Goal: Information Seeking & Learning: Learn about a topic

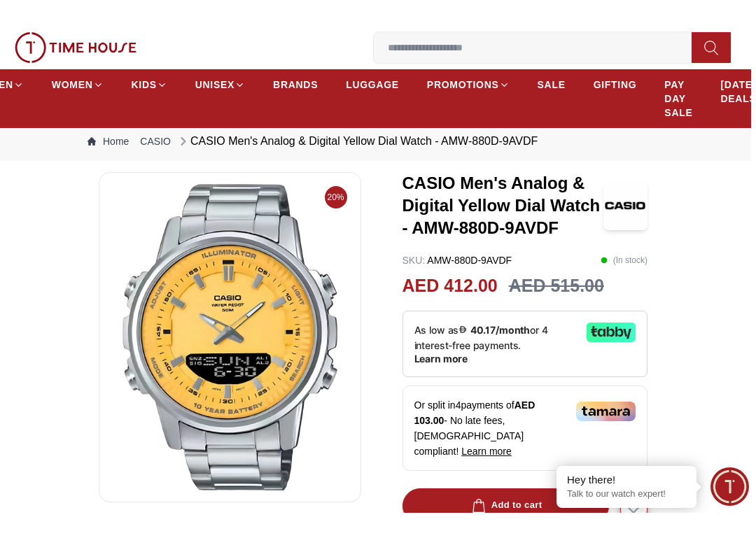
scroll to position [87, 6]
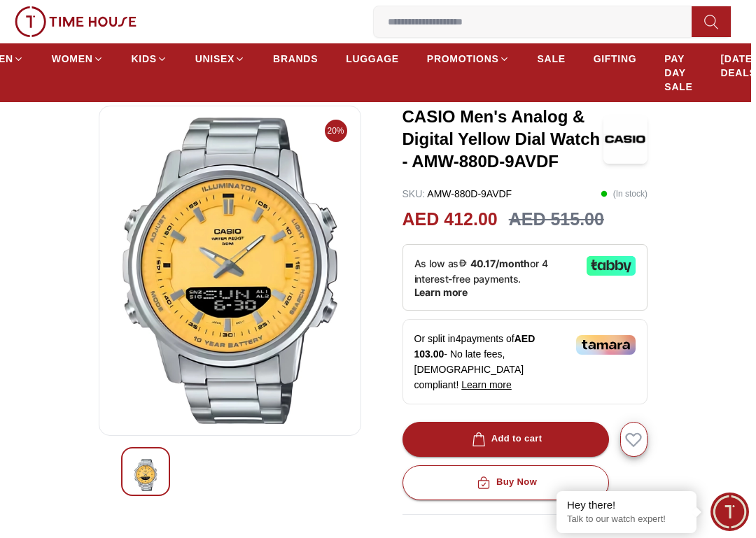
click at [218, 316] on img at bounding box center [230, 271] width 239 height 307
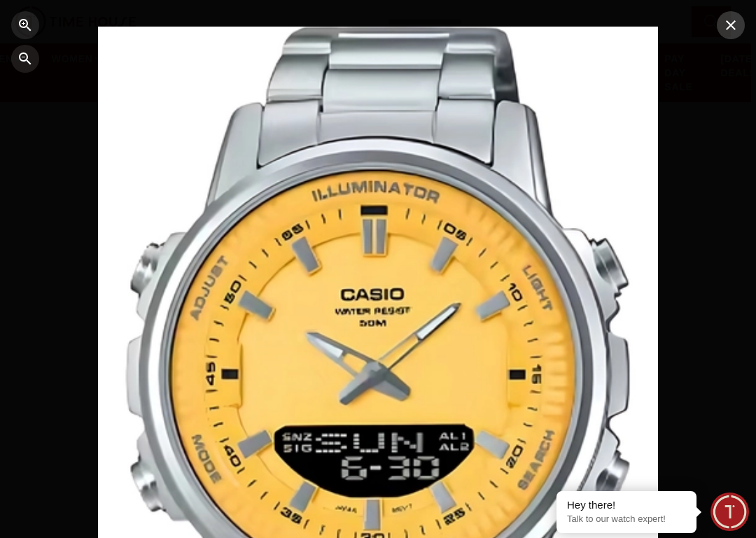
click at [738, 28] on icon "button" at bounding box center [730, 25] width 17 height 17
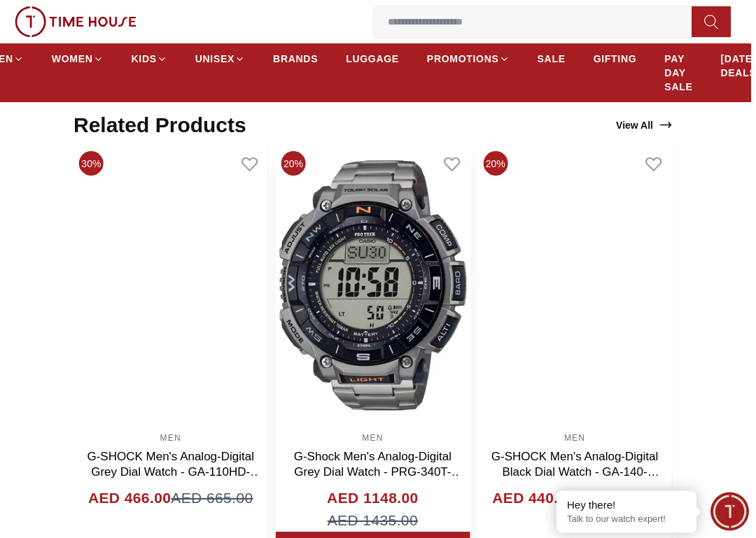
scroll to position [898, 6]
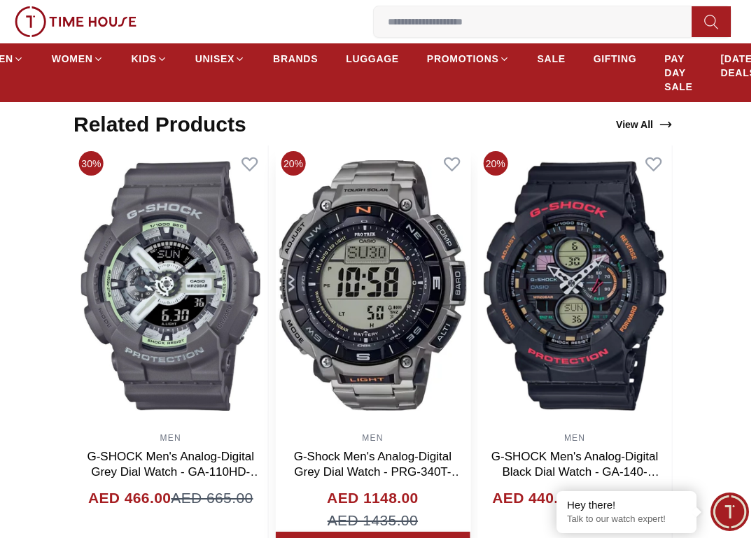
click at [365, 323] on img at bounding box center [373, 286] width 195 height 280
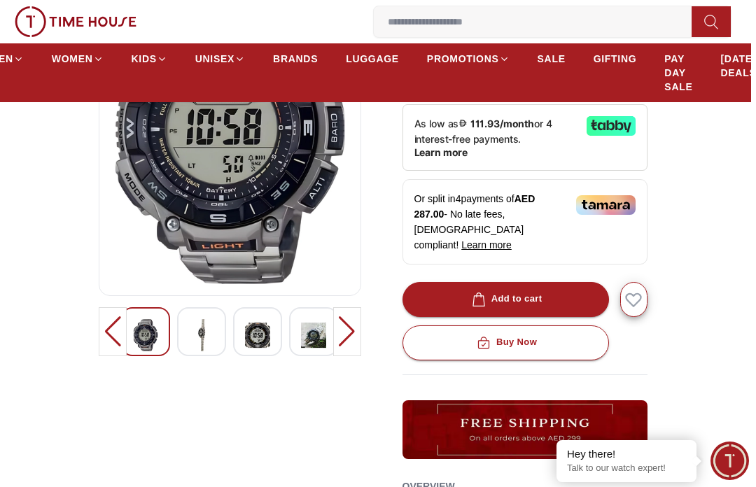
scroll to position [209, 6]
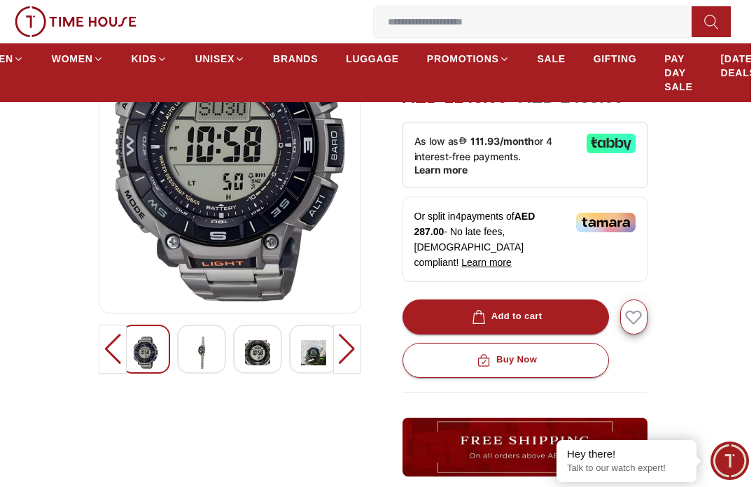
click at [195, 338] on img at bounding box center [201, 353] width 25 height 32
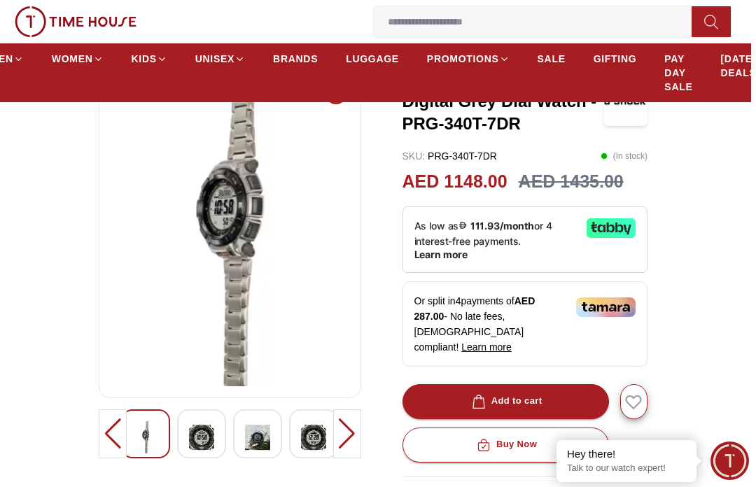
scroll to position [124, 6]
click at [212, 426] on img at bounding box center [201, 438] width 25 height 32
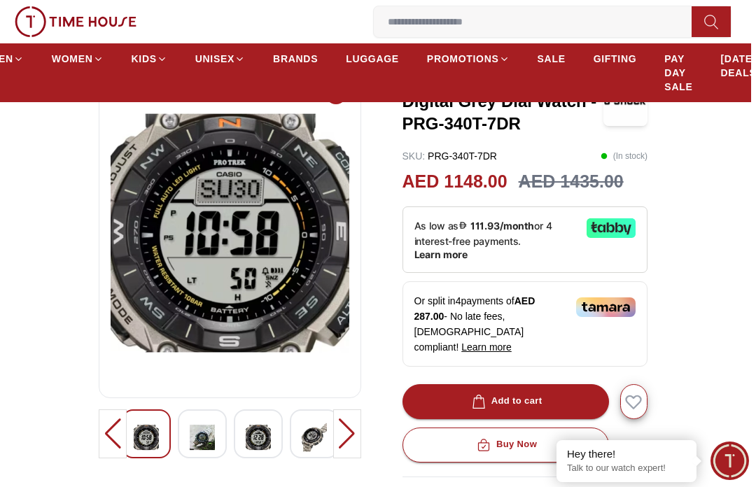
click at [204, 425] on img at bounding box center [202, 437] width 25 height 32
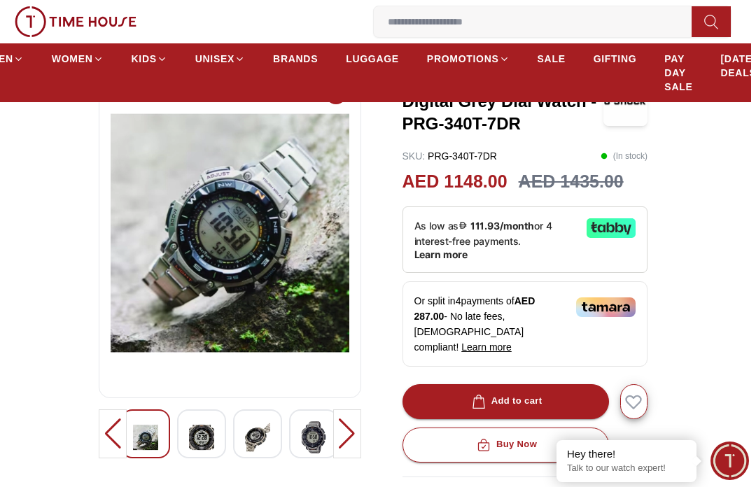
click at [255, 440] on img at bounding box center [257, 437] width 25 height 32
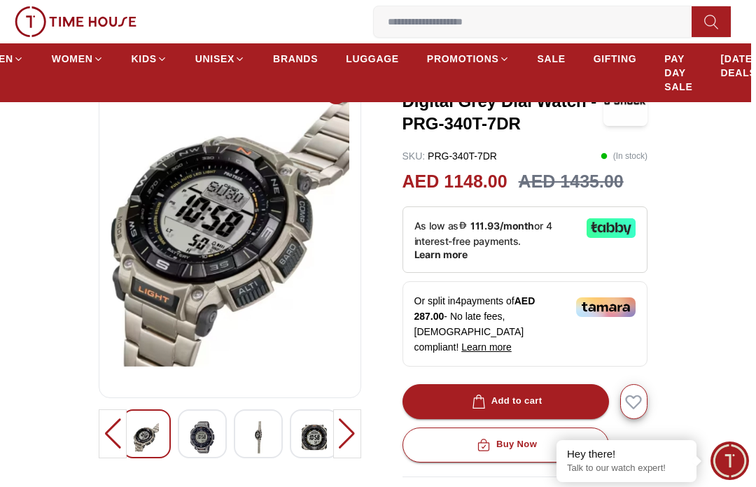
click at [251, 421] on img at bounding box center [258, 437] width 25 height 32
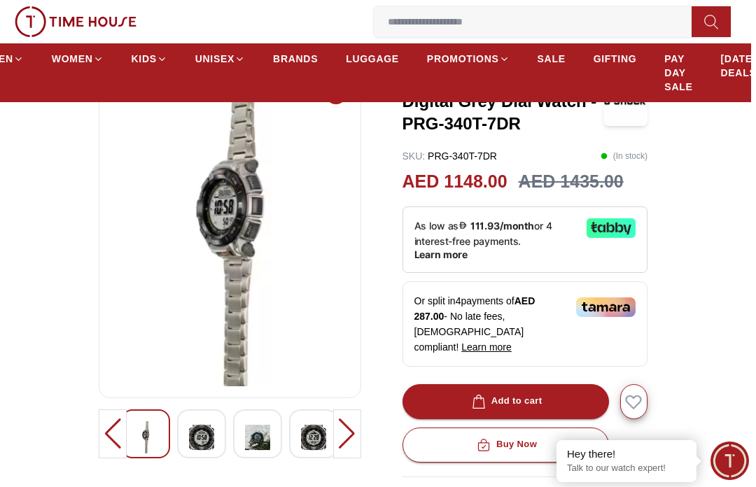
click at [309, 423] on img at bounding box center [313, 437] width 25 height 32
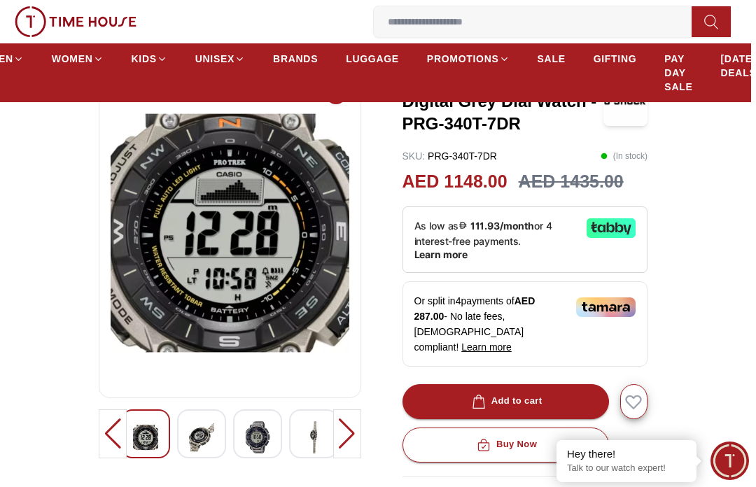
click at [358, 414] on div at bounding box center [347, 433] width 28 height 49
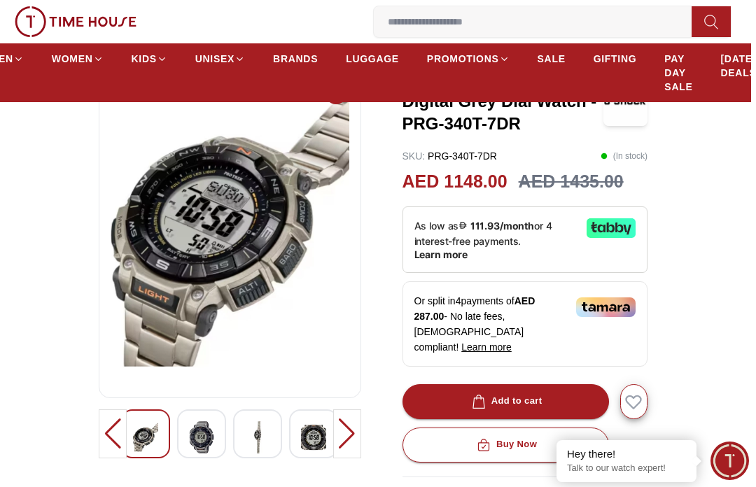
click at [341, 426] on div at bounding box center [347, 433] width 28 height 49
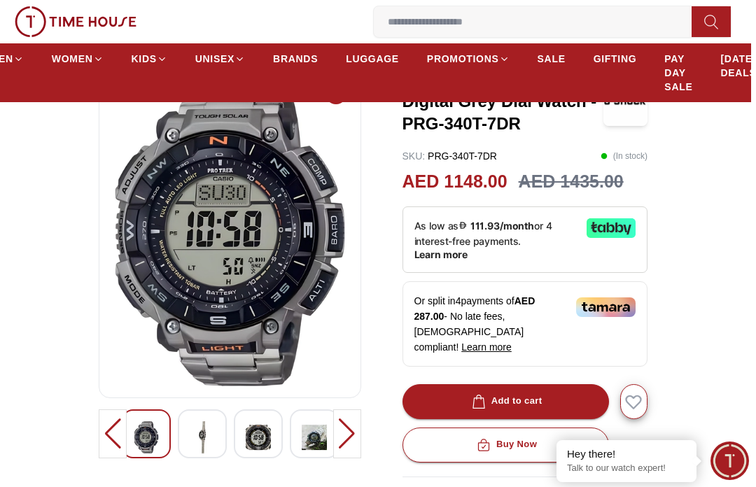
click at [342, 426] on div at bounding box center [347, 433] width 28 height 49
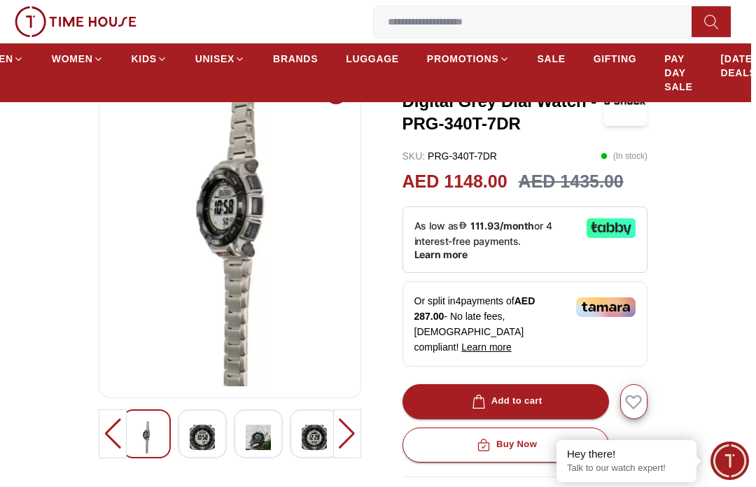
click at [342, 426] on div at bounding box center [347, 433] width 28 height 49
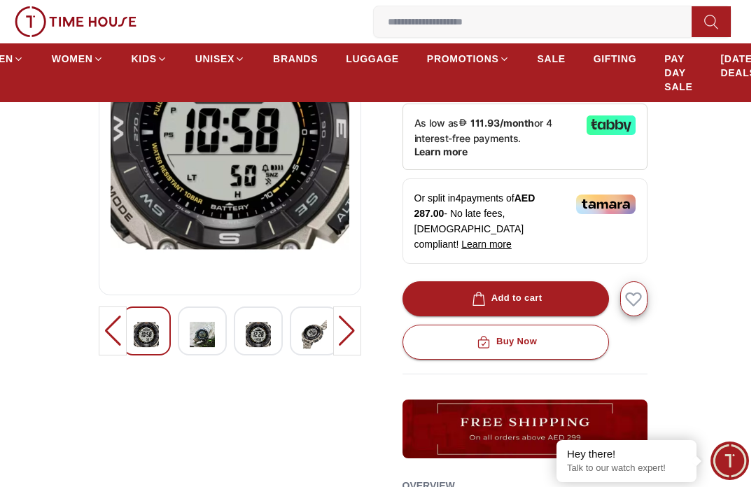
scroll to position [227, 6]
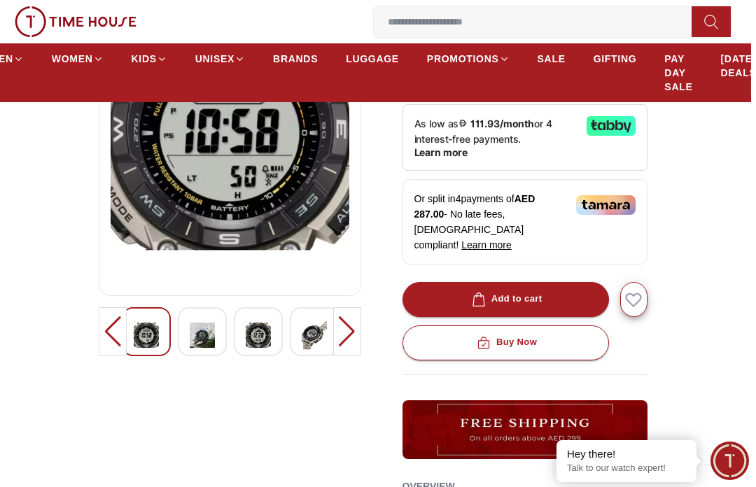
click at [348, 322] on div at bounding box center [347, 331] width 28 height 49
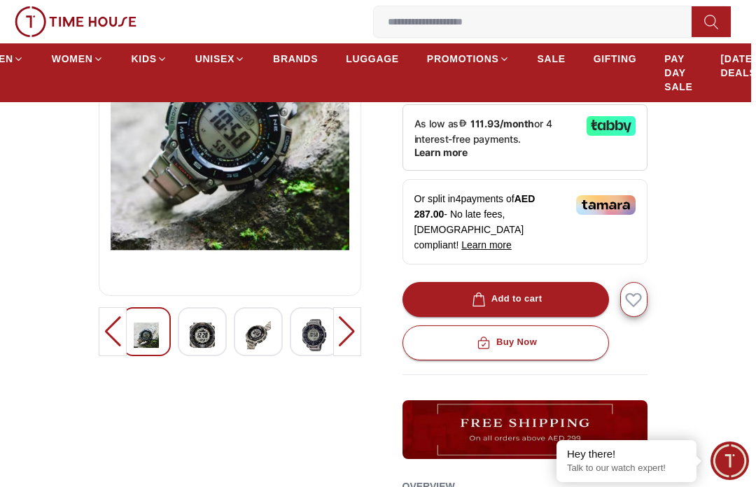
click at [348, 322] on div at bounding box center [347, 331] width 28 height 49
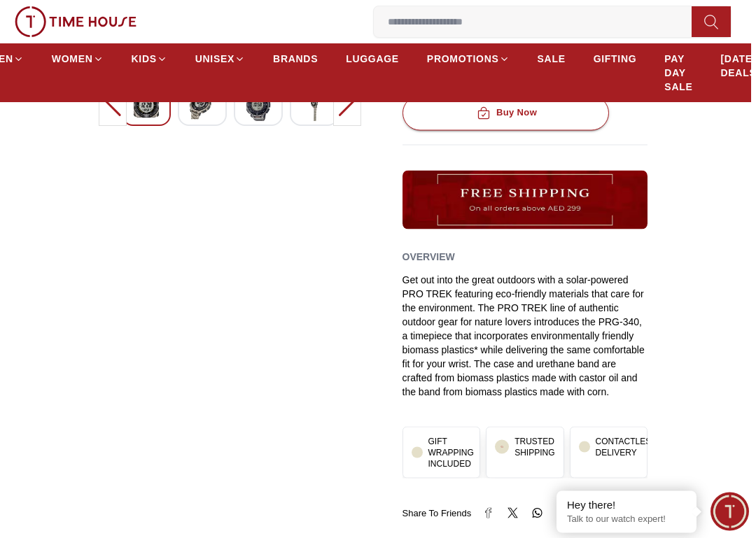
scroll to position [563, 6]
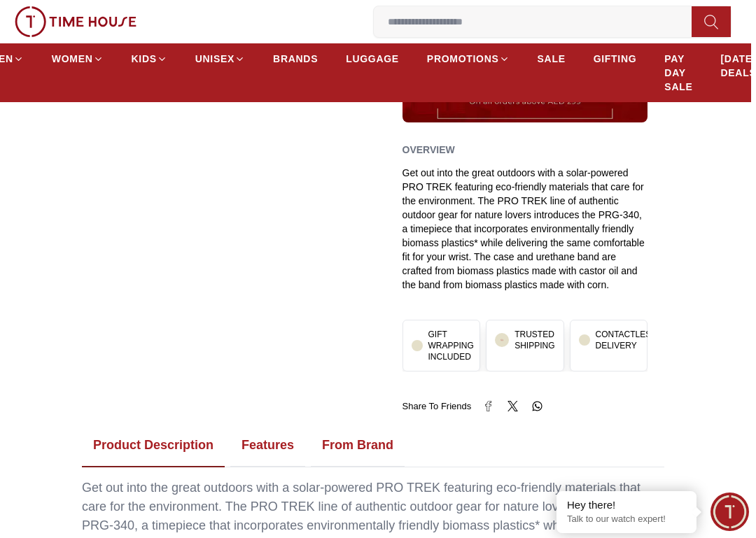
click at [248, 424] on button "Features" at bounding box center [267, 445] width 75 height 43
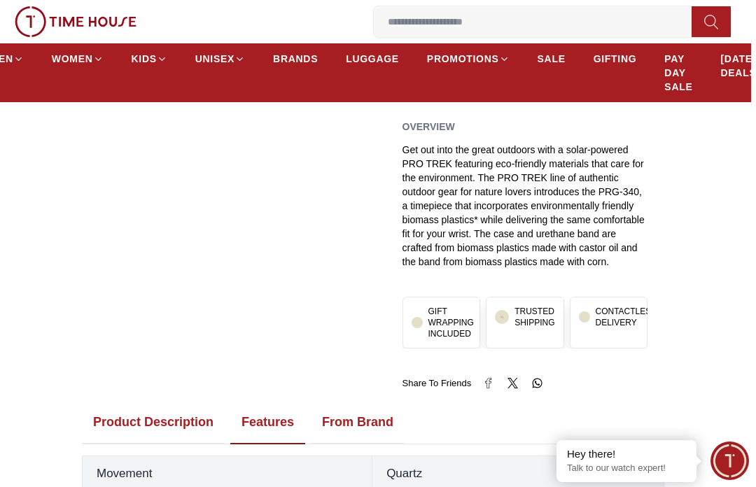
scroll to position [558, 6]
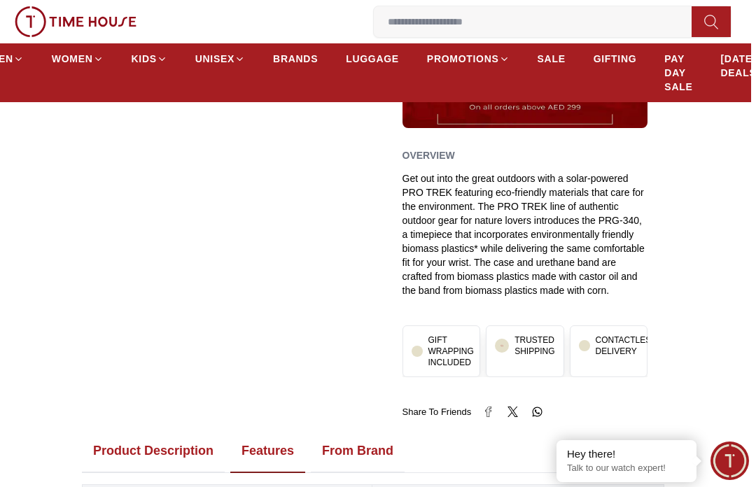
click at [350, 430] on button "From Brand" at bounding box center [358, 451] width 94 height 43
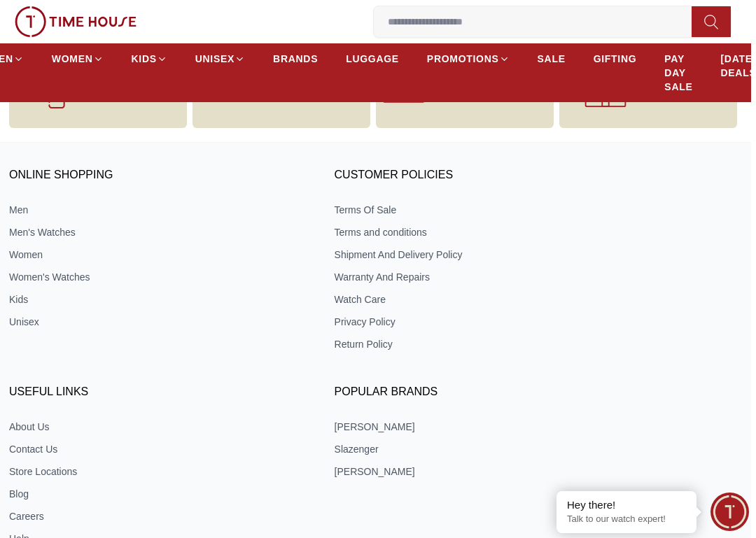
scroll to position [2426, 6]
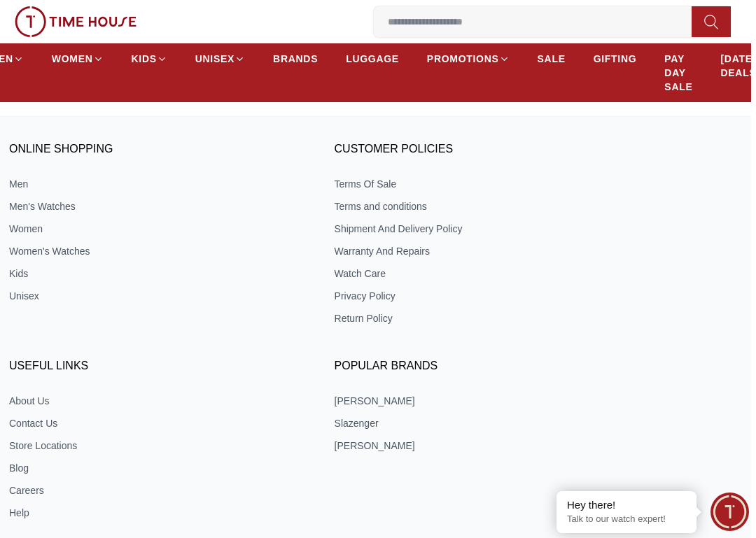
click at [642, 328] on div "ONLINE SHOPPING Men Men's Watches Women Women's Watches Kids Unisex CUSTOMER PO…" at bounding box center [373, 330] width 728 height 398
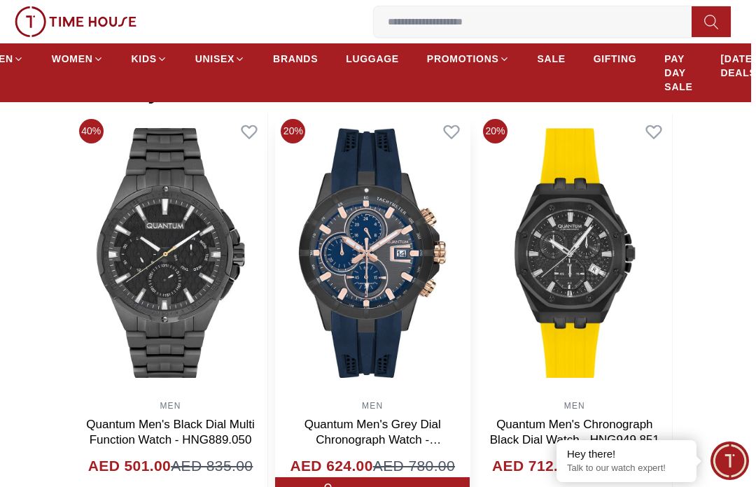
scroll to position [1878, 6]
